Goal: Task Accomplishment & Management: Use online tool/utility

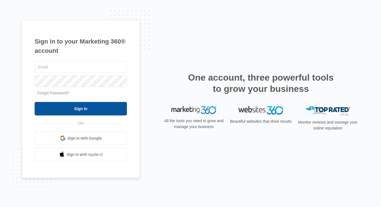
type input "[EMAIL_ADDRESS][DOMAIN_NAME]"
click at [85, 107] on input "Sign In" at bounding box center [81, 108] width 92 height 13
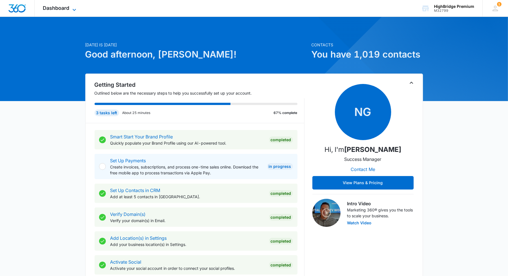
click at [58, 9] on span "Dashboard" at bounding box center [56, 8] width 26 height 6
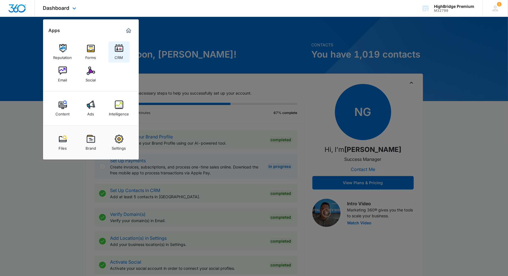
click at [121, 51] on img at bounding box center [119, 48] width 8 height 8
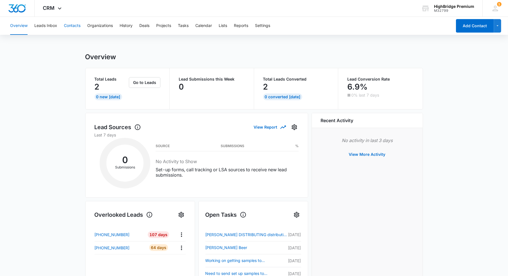
click at [75, 26] on button "Contacts" at bounding box center [72, 26] width 17 height 18
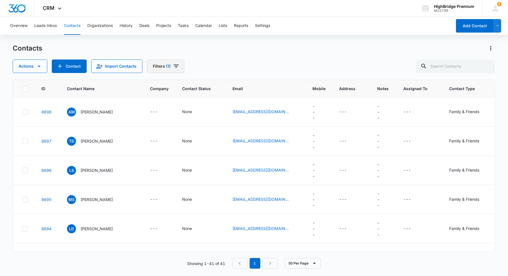
click at [169, 69] on button "Filters (1)" at bounding box center [165, 66] width 37 height 13
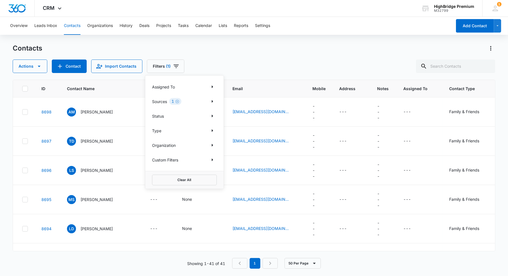
click at [174, 100] on div "1" at bounding box center [175, 101] width 12 height 7
click at [159, 101] on p "Sources" at bounding box center [159, 102] width 15 height 6
click at [210, 101] on icon "Show Sources filters" at bounding box center [212, 101] width 7 height 7
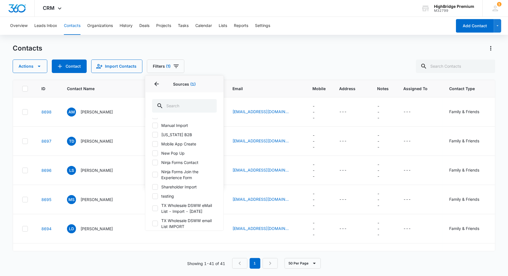
scroll to position [183, 0]
click at [244, 61] on div "Actions Contact Import Contacts Filters (1) Assigned To Sources 1 Sources (1) […" at bounding box center [254, 66] width 482 height 13
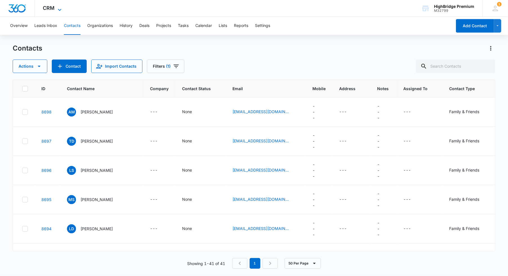
click at [54, 10] on span "CRM" at bounding box center [49, 8] width 12 height 6
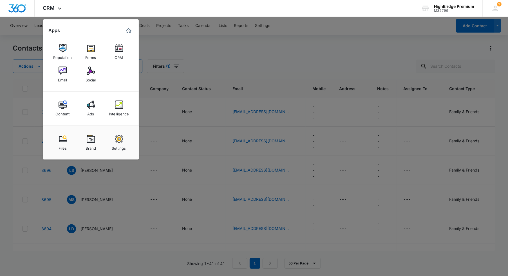
click at [30, 30] on div at bounding box center [254, 138] width 508 height 276
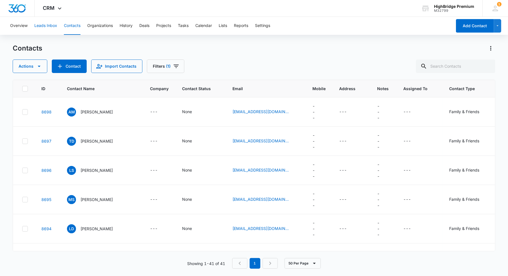
click at [48, 28] on button "Leads Inbox" at bounding box center [45, 26] width 23 height 18
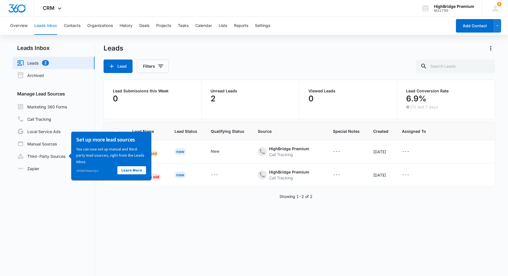
click at [289, 61] on div "Lead Filters" at bounding box center [298, 66] width 391 height 13
click at [137, 238] on div "Lead Name Lead Status Qualifying Status Source Special Notes Created Assigned T…" at bounding box center [298, 217] width 391 height 189
click at [67, 219] on nav "Leads Inbox Leads 2 Archived Manage Lead Sources Marketing 360 Forms Call Track…" at bounding box center [54, 178] width 82 height 268
